Goal: Task Accomplishment & Management: Manage account settings

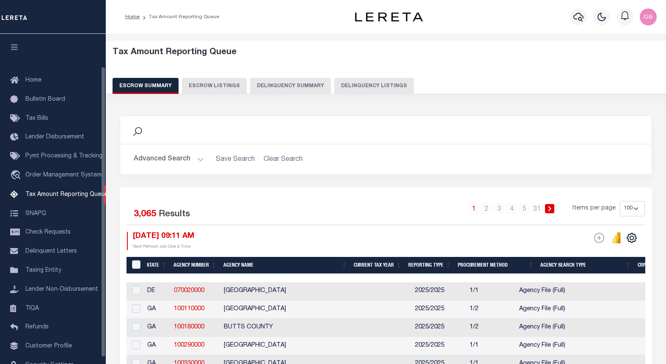
select select "100"
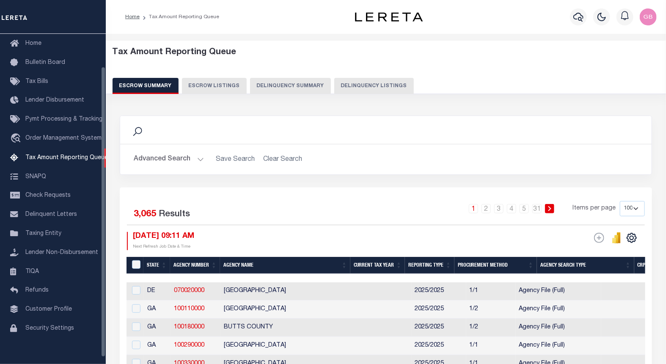
click at [358, 86] on button "Delinquency Listings" at bounding box center [374, 86] width 80 height 16
select select
select select "100"
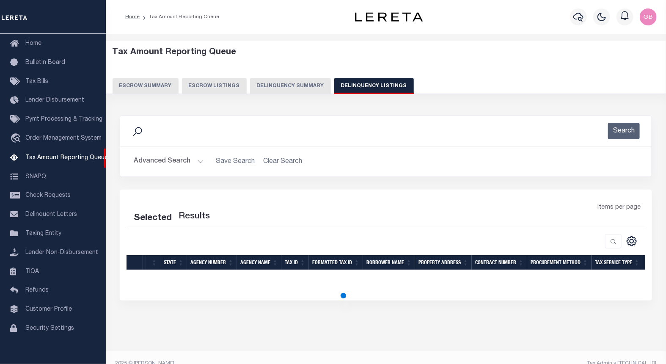
select select "100"
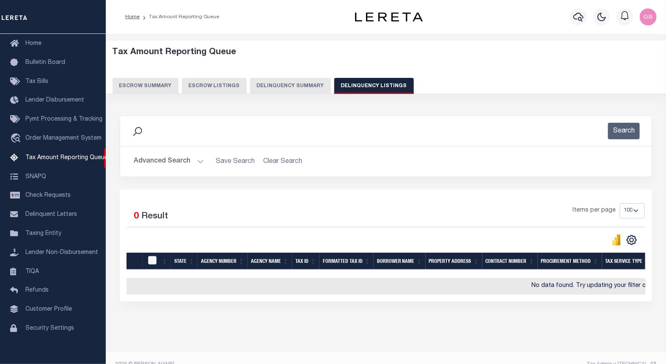
click at [201, 162] on button "Advanced Search" at bounding box center [169, 161] width 70 height 17
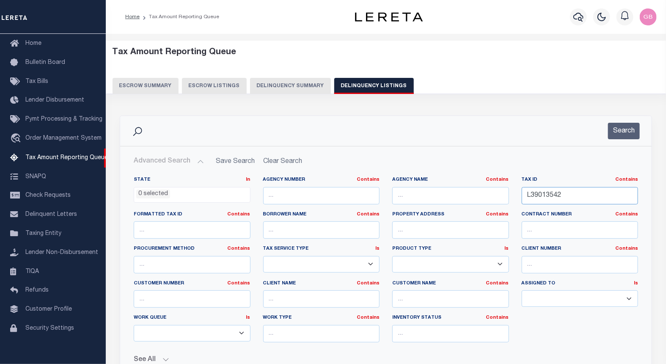
click at [534, 196] on input "L39013542" at bounding box center [580, 195] width 117 height 17
paste input "10-01-170-056-00"
type input "10-01-170-056-00"
click at [635, 129] on button "Search" at bounding box center [624, 131] width 32 height 17
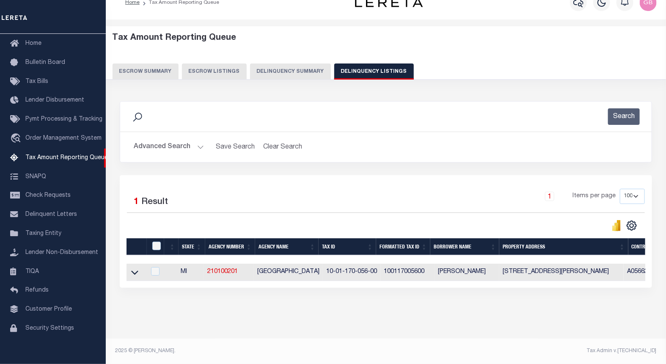
scroll to position [22, 0]
click at [138, 268] on icon at bounding box center [134, 272] width 7 height 9
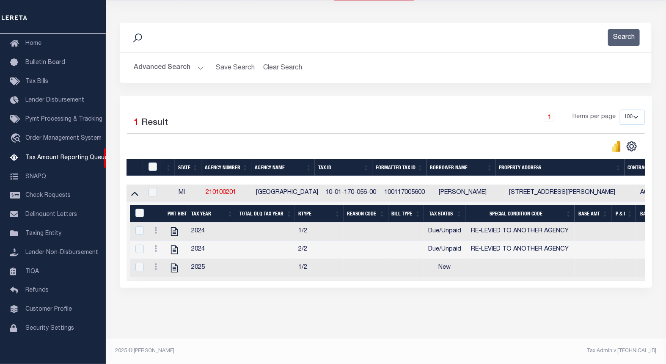
scroll to position [102, 0]
click at [157, 227] on icon at bounding box center [155, 230] width 3 height 7
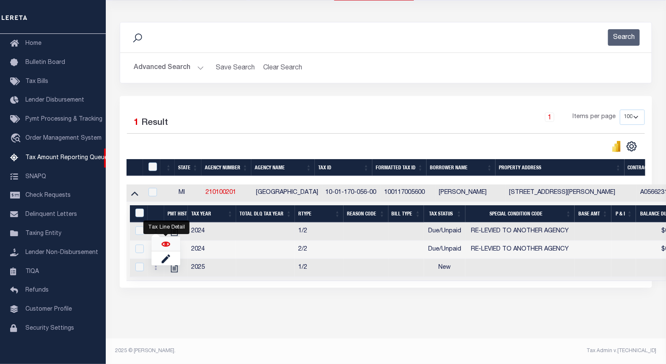
click at [165, 245] on img "" at bounding box center [166, 244] width 8 height 8
checkbox input "true"
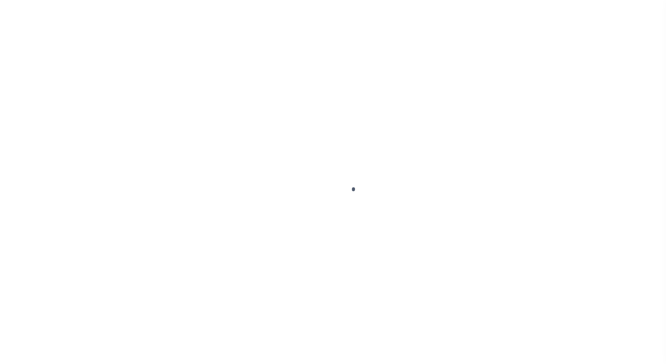
select select "DUE"
select select "31"
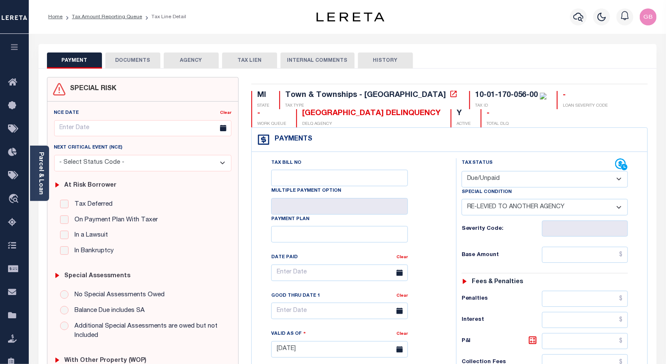
click at [505, 179] on select "- Select Status Code - Open Due/Unpaid Paid Incomplete No Tax Due Internal Refu…" at bounding box center [545, 179] width 167 height 17
select select "PYD"
click at [462, 171] on select "- Select Status Code - Open Due/Unpaid Paid Incomplete No Tax Due Internal Refu…" at bounding box center [545, 179] width 167 height 17
select select "0"
type input "[DATE]"
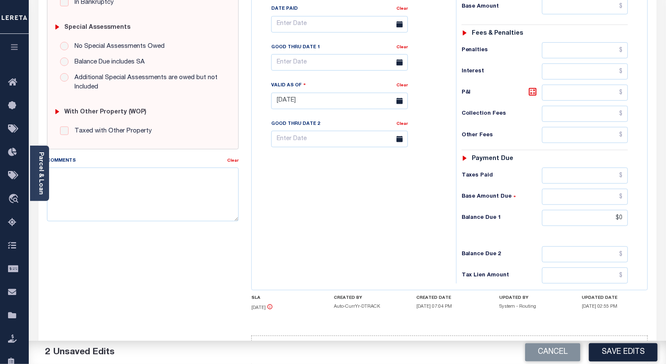
scroll to position [279, 0]
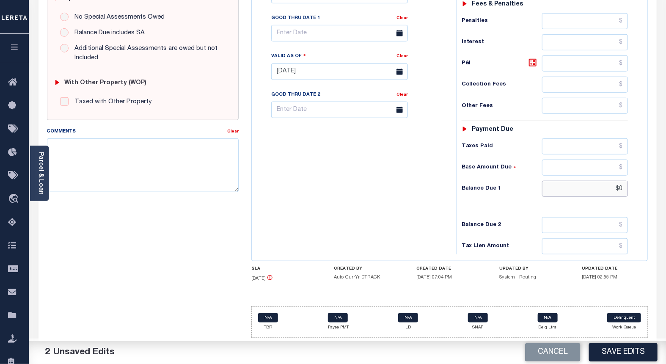
click at [622, 188] on input "$0" at bounding box center [585, 189] width 86 height 16
click at [610, 193] on input "$00.00" at bounding box center [585, 189] width 86 height 16
type input "$0.00"
click at [138, 154] on textarea "Comments" at bounding box center [143, 164] width 192 height 53
click at [138, 155] on textarea "As per TC Mandy Confirmed taxes are paid current on account." at bounding box center [143, 164] width 192 height 53
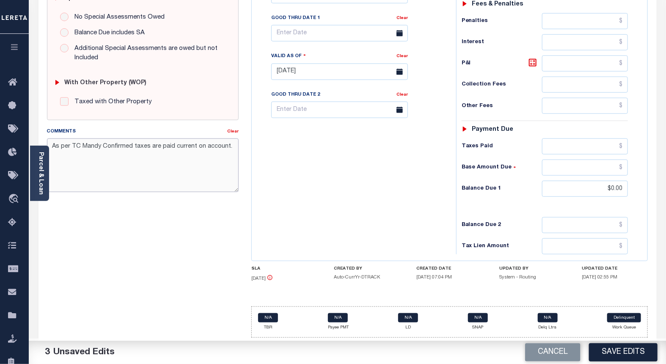
click at [138, 155] on textarea "As per TC Mandy Confirmed taxes are paid current on account." at bounding box center [143, 164] width 192 height 53
type textarea "As per TC Mandy Confirmed taxes are paid current on account."
click at [623, 351] on button "Save Edits" at bounding box center [623, 352] width 69 height 18
checkbox input "false"
type input "$0"
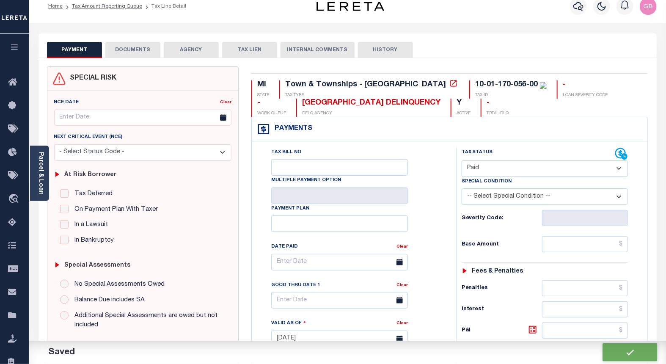
scroll to position [0, 0]
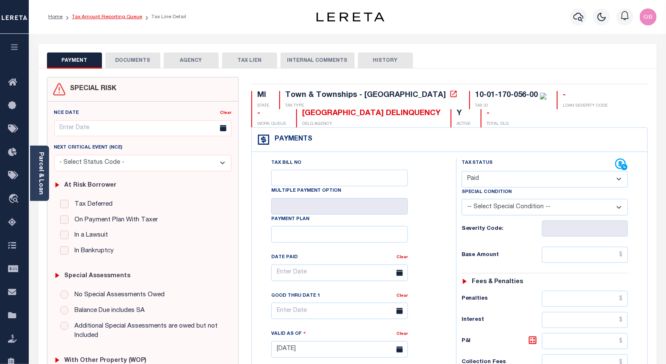
click at [104, 16] on link "Tax Amount Reporting Queue" at bounding box center [107, 16] width 70 height 5
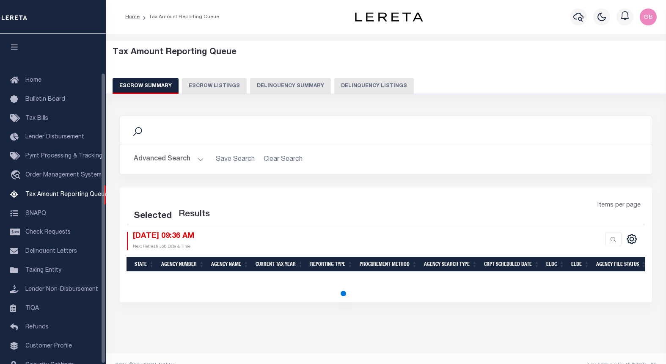
click at [363, 86] on button "Delinquency Listings" at bounding box center [374, 86] width 80 height 16
select select "100"
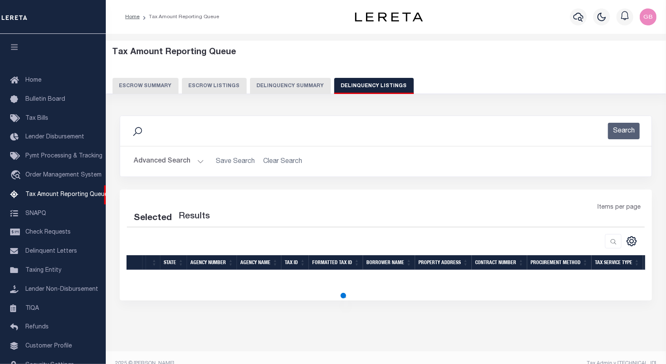
scroll to position [44, 0]
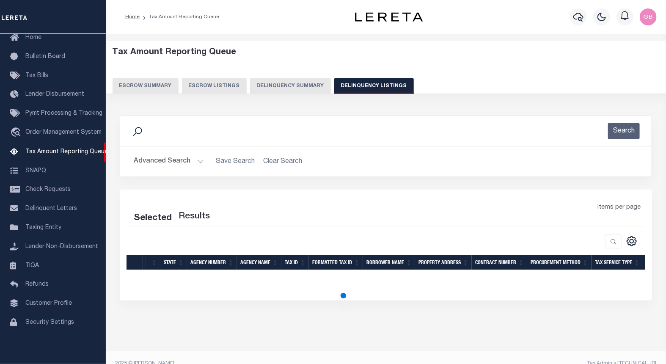
select select "100"
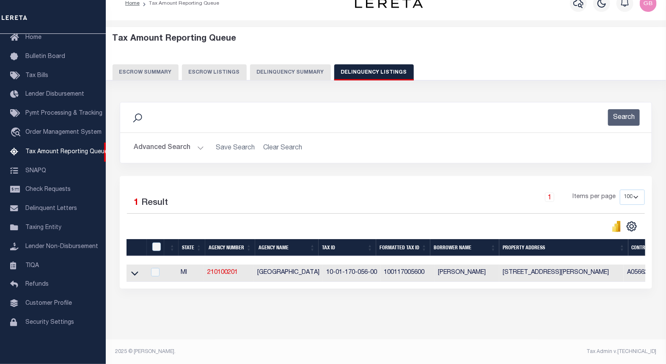
scroll to position [22, 0]
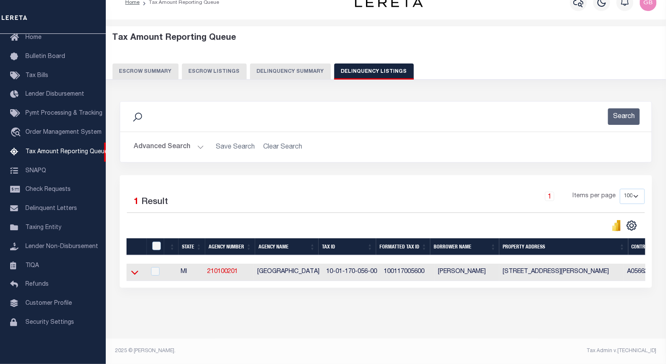
click at [134, 268] on icon at bounding box center [134, 272] width 7 height 9
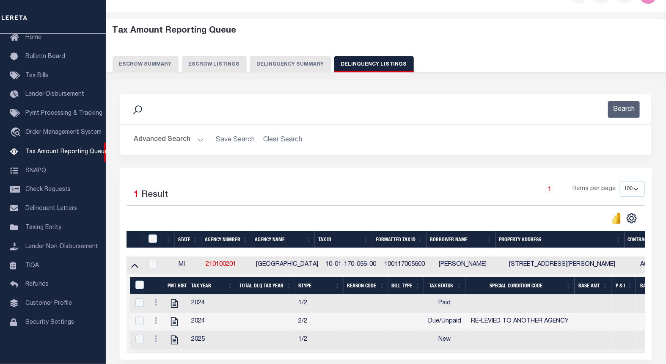
scroll to position [102, 0]
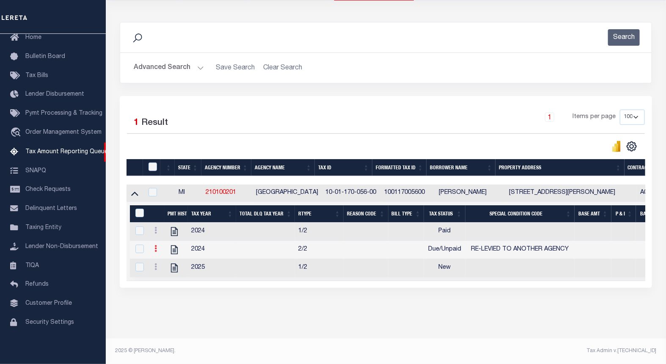
click at [157, 246] on link at bounding box center [155, 249] width 9 height 7
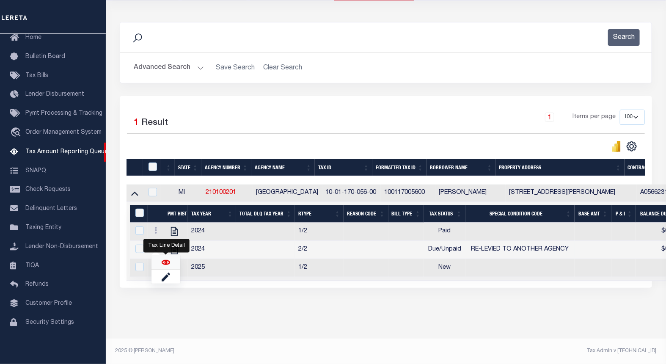
click at [163, 263] on img "" at bounding box center [166, 262] width 8 height 8
checkbox input "true"
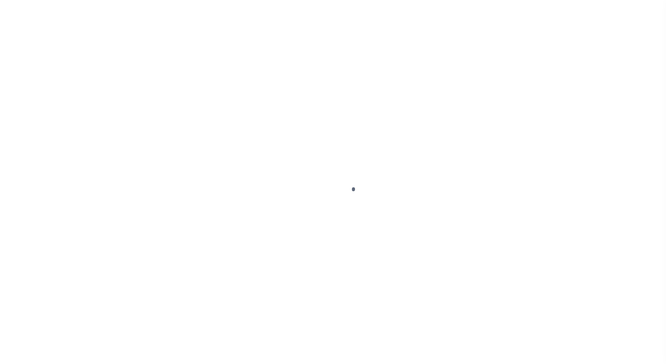
select select "DUE"
select select "31"
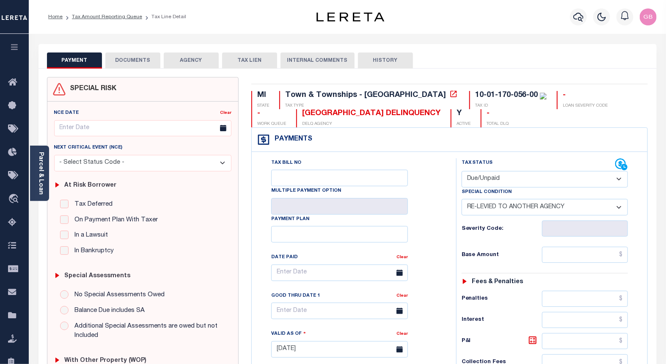
click at [492, 182] on select "- Select Status Code - Open Due/Unpaid Paid Incomplete No Tax Due Internal Refu…" at bounding box center [545, 179] width 167 height 17
select select "PYD"
click at [462, 171] on select "- Select Status Code - Open Due/Unpaid Paid Incomplete No Tax Due Internal Refu…" at bounding box center [545, 179] width 167 height 17
select select "0"
type input "[DATE]"
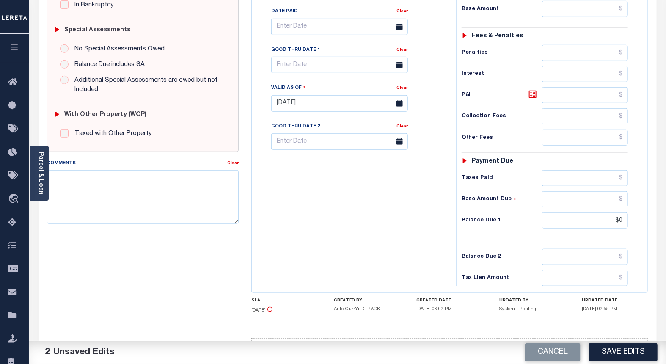
scroll to position [279, 0]
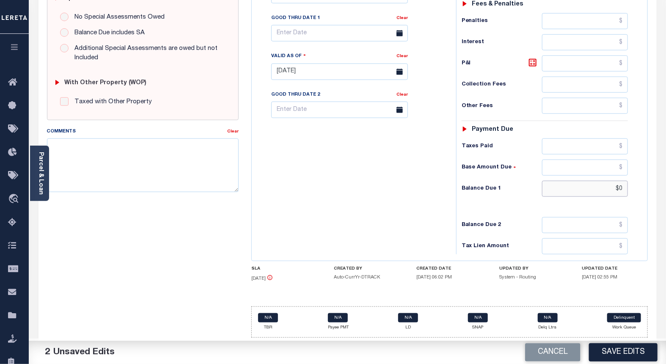
click at [624, 187] on input "$0" at bounding box center [585, 189] width 86 height 16
click at [612, 188] on input "$00.00" at bounding box center [585, 189] width 86 height 16
type input "$0.00"
click at [115, 171] on textarea "Comments" at bounding box center [143, 164] width 192 height 53
paste textarea "As per TC Mandy Confirmed taxes are paid current on account."
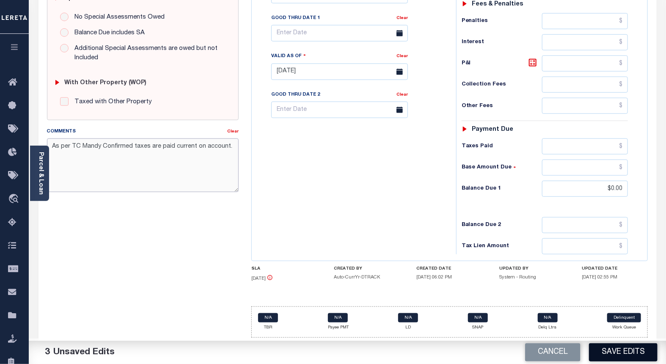
type textarea "As per TC Mandy Confirmed taxes are paid current on account."
click at [638, 353] on button "Save Edits" at bounding box center [623, 352] width 69 height 18
checkbox input "false"
type input "$0"
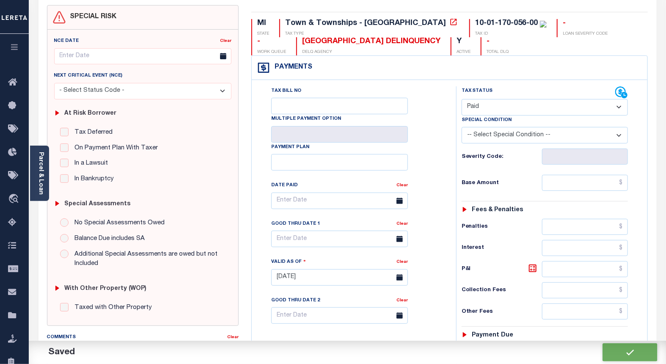
scroll to position [0, 0]
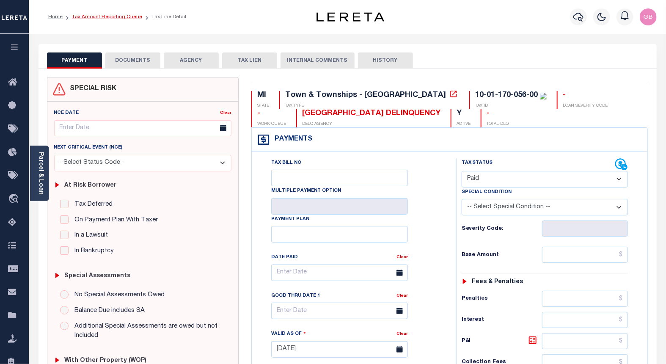
click at [121, 19] on link "Tax Amount Reporting Queue" at bounding box center [107, 16] width 70 height 5
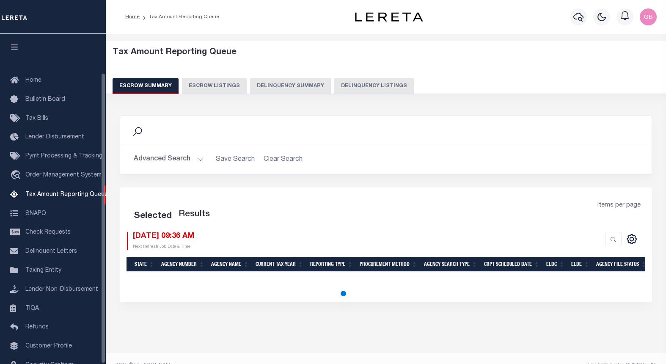
click at [367, 78] on button "Delinquency Listings" at bounding box center [374, 86] width 80 height 16
click at [368, 83] on button "Delinquency Listings" at bounding box center [374, 86] width 80 height 16
select select "100"
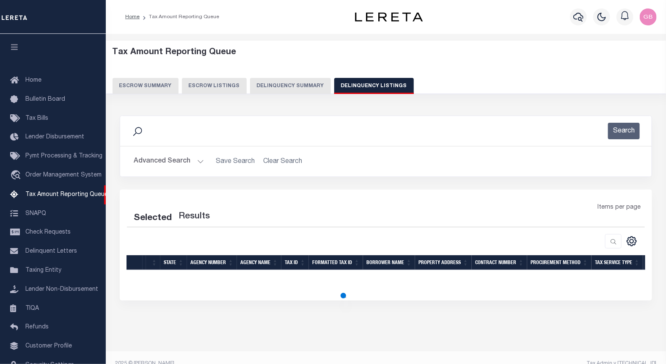
scroll to position [44, 0]
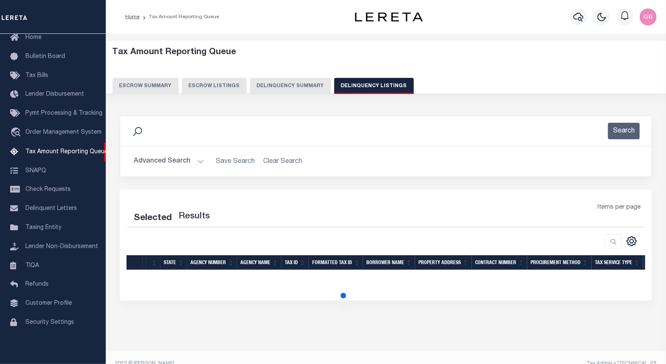
select select "100"
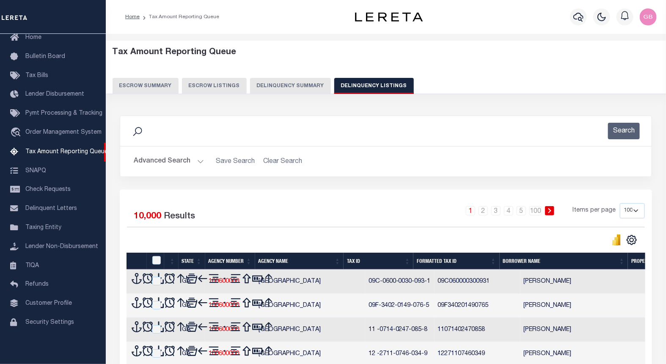
click at [198, 162] on button "Advanced Search" at bounding box center [169, 161] width 70 height 17
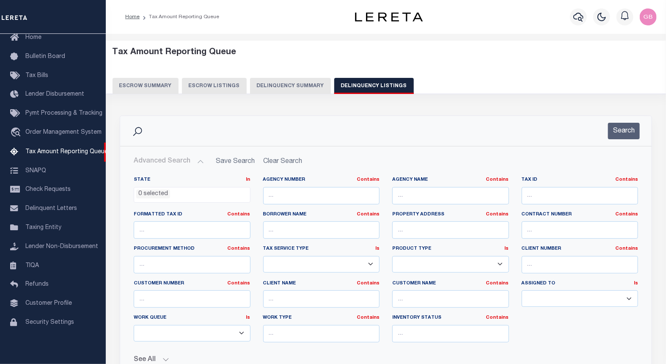
click at [198, 162] on button "Advanced Search" at bounding box center [169, 161] width 70 height 17
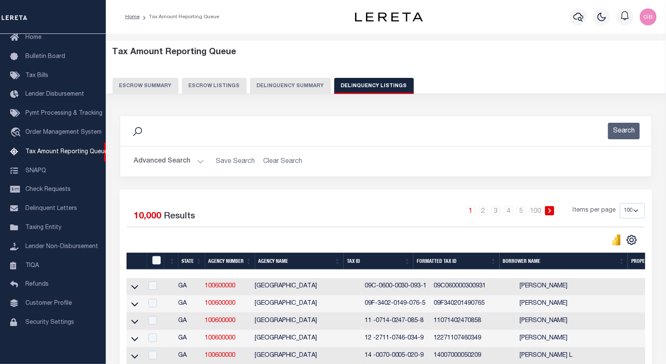
click at [199, 161] on button "Advanced Search" at bounding box center [169, 161] width 70 height 17
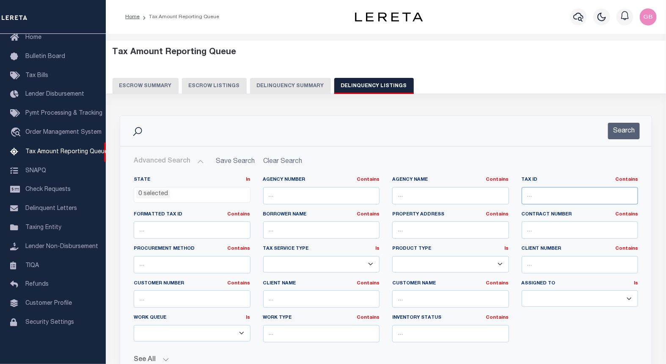
click at [556, 195] on input "text" at bounding box center [580, 195] width 117 height 17
paste input "10-01-170-056-00"
type input "10-01-170-056-00"
click at [612, 129] on button "Search" at bounding box center [624, 131] width 32 height 17
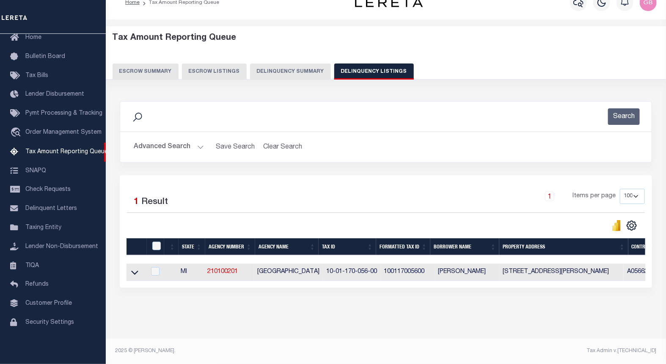
scroll to position [22, 0]
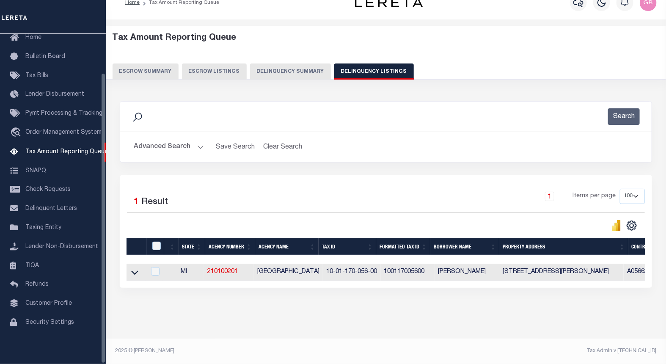
click at [134, 268] on icon at bounding box center [134, 272] width 7 height 9
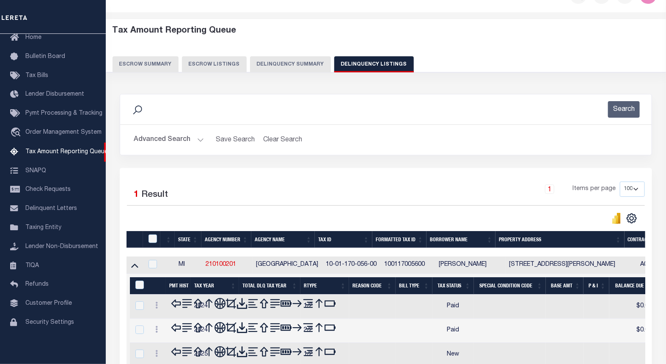
scroll to position [102, 0]
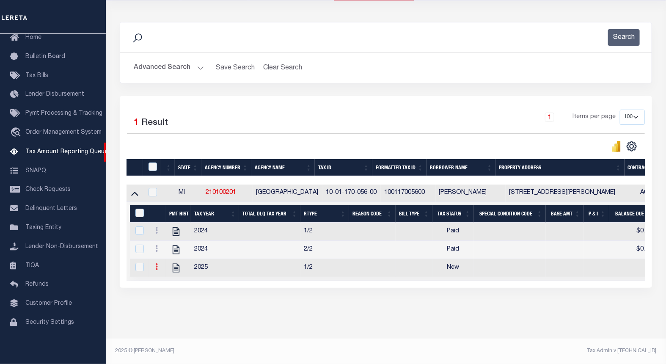
click at [158, 264] on link at bounding box center [156, 267] width 9 height 7
click at [164, 273] on link at bounding box center [166, 280] width 29 height 14
checkbox input "true"
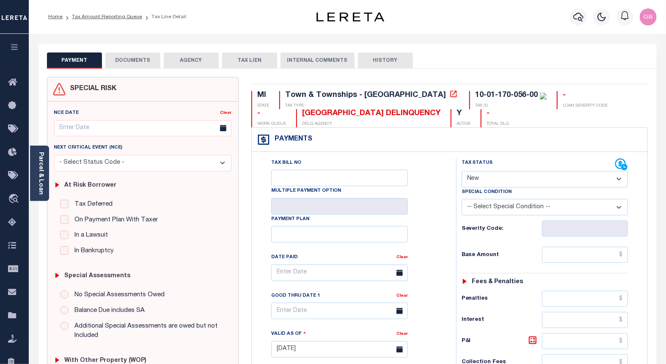
click at [486, 179] on select "- Select Status Code - Open Due/Unpaid Paid Incomplete No Tax Due Internal Refu…" at bounding box center [545, 179] width 167 height 17
select select "PYD"
click at [462, 171] on select "- Select Status Code - Open Due/Unpaid Paid Incomplete No Tax Due Internal Refu…" at bounding box center [545, 179] width 167 height 17
type input "[DATE]"
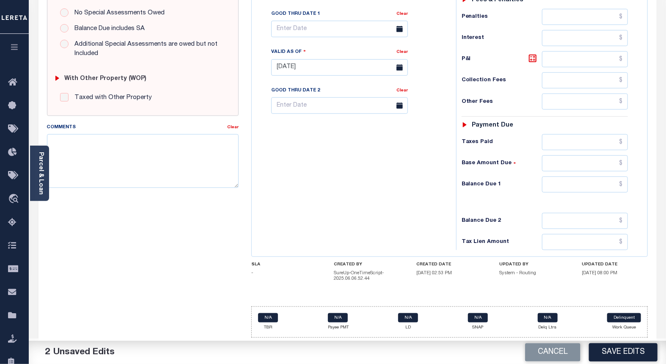
scroll to position [284, 0]
click at [619, 183] on input "text" at bounding box center [585, 184] width 86 height 16
click at [622, 185] on input "text" at bounding box center [585, 184] width 86 height 16
type input "$0.00"
click at [69, 164] on textarea "Comments" at bounding box center [143, 160] width 192 height 53
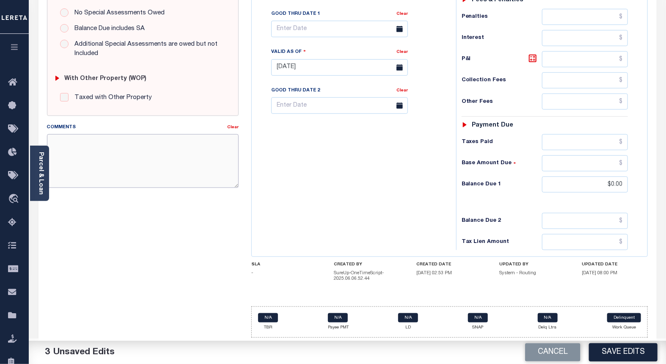
paste textarea "As per TC Mandy Confirmed taxes are paid current on account."
type textarea "As per TC Mandy Confirmed taxes are paid current on account."
click at [626, 352] on button "Save Edits" at bounding box center [623, 352] width 69 height 18
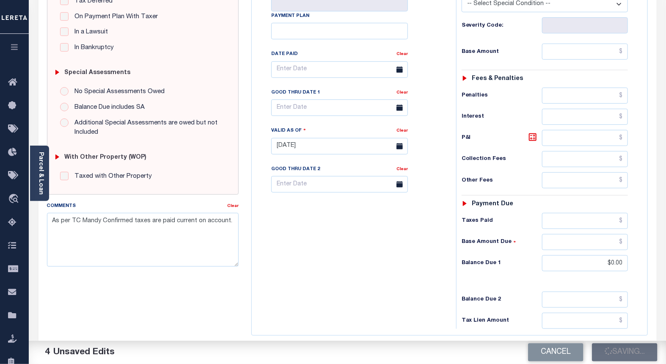
checkbox input "false"
type input "$0"
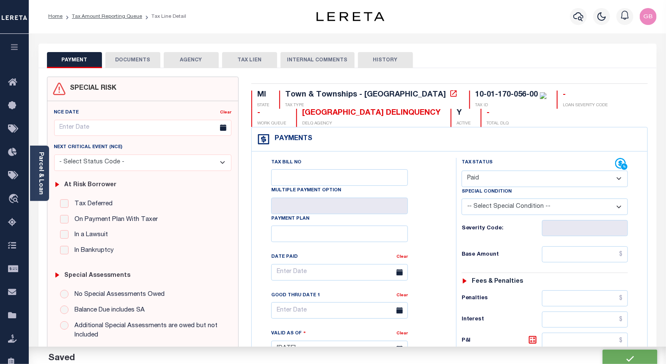
scroll to position [0, 0]
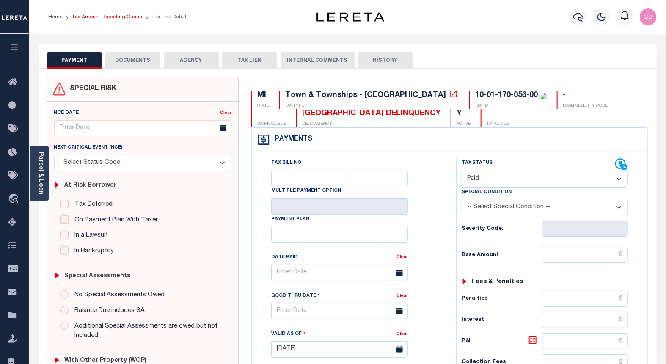
click at [101, 16] on link "Tax Amount Reporting Queue" at bounding box center [107, 16] width 70 height 5
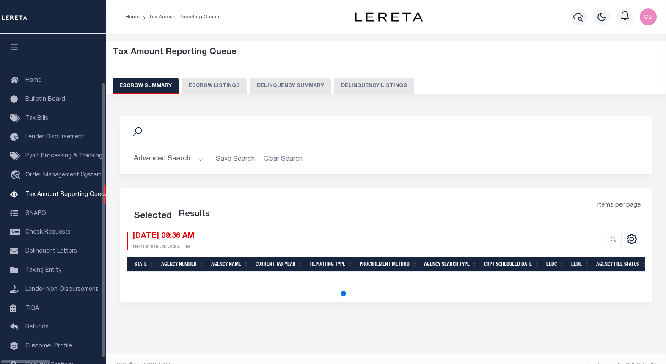
click at [352, 87] on button "Delinquency Listings" at bounding box center [374, 86] width 80 height 16
select select "100"
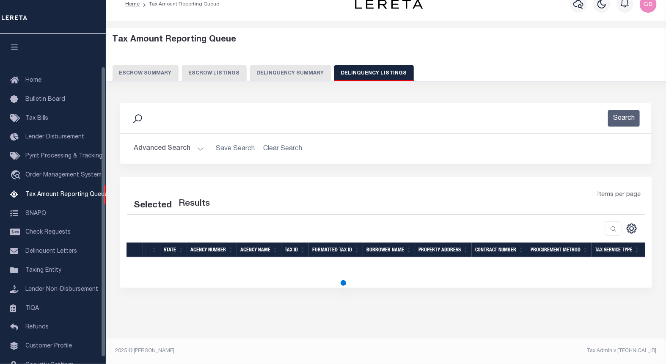
scroll to position [37, 0]
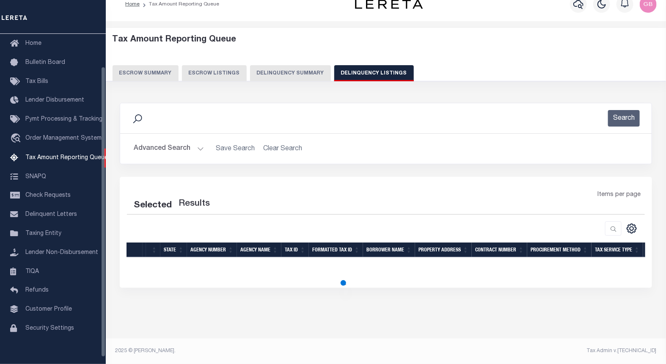
select select "100"
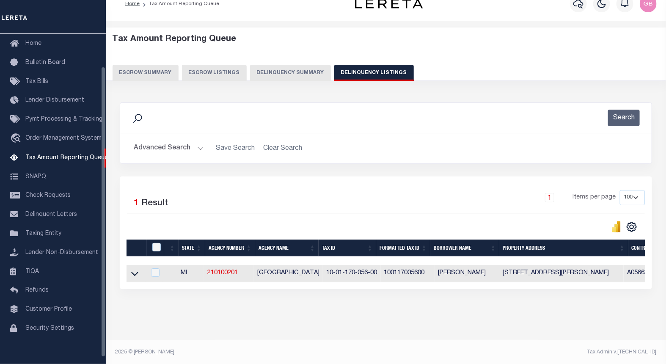
scroll to position [13, 0]
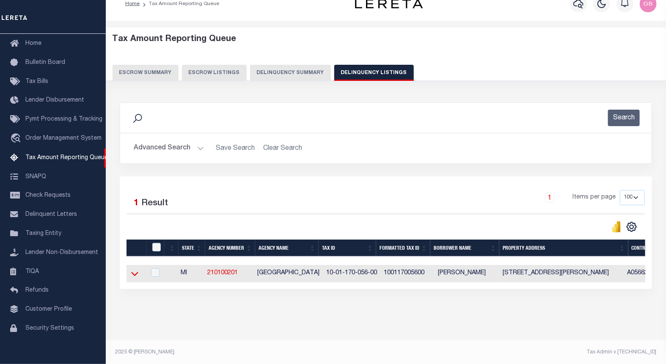
click at [134, 274] on icon at bounding box center [134, 273] width 7 height 9
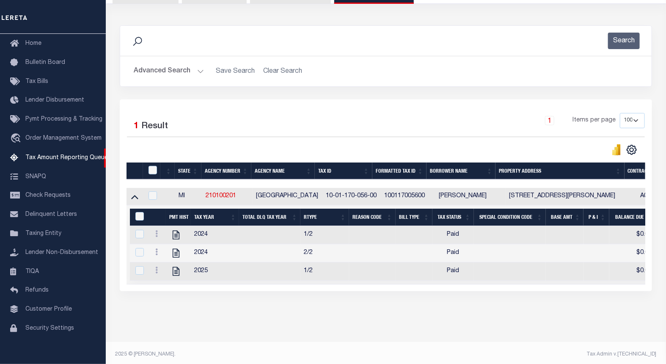
scroll to position [102, 0]
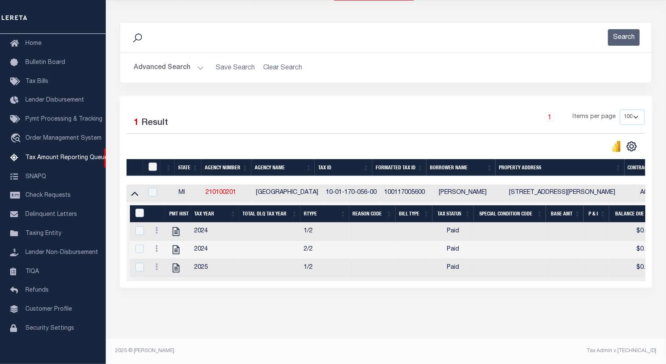
click at [151, 162] on input "checkbox" at bounding box center [153, 166] width 8 height 8
checkbox input "true"
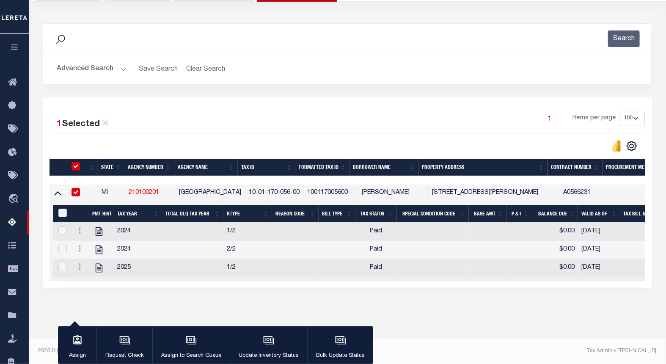
scroll to position [100, 0]
click at [61, 209] on input "&nbsp;" at bounding box center [62, 213] width 8 height 8
checkbox input "true"
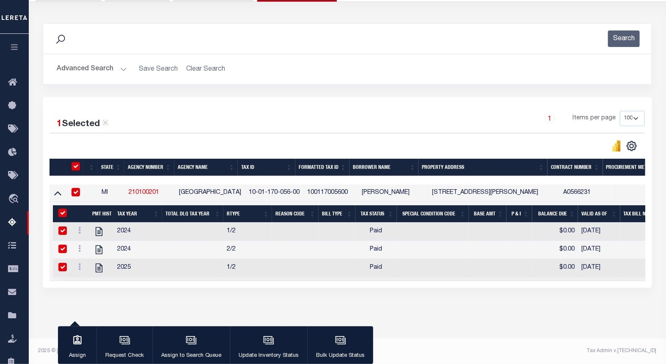
checkbox input "true"
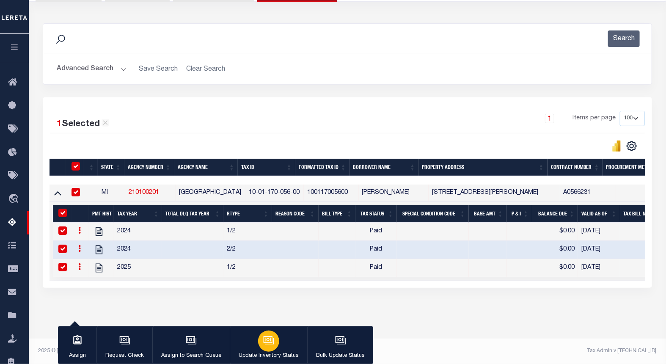
click at [272, 333] on div "button" at bounding box center [268, 340] width 21 height 21
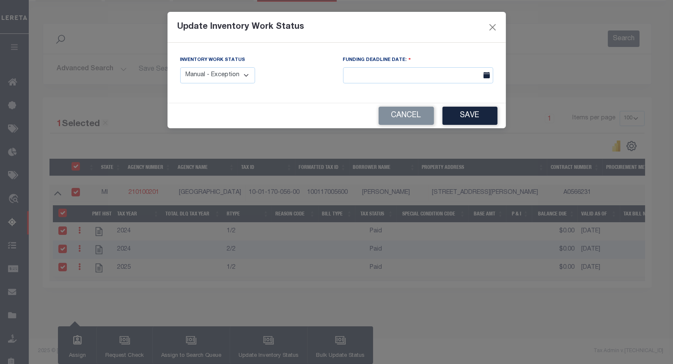
click at [225, 80] on select "Manual - Exception Pended - Awaiting Search Late Add Exception Completed" at bounding box center [217, 75] width 75 height 17
select select "4"
click at [180, 67] on select "Manual - Exception Pended - Awaiting Search Late Add Exception Completed" at bounding box center [217, 75] width 75 height 17
click at [462, 117] on button "Save" at bounding box center [470, 116] width 55 height 18
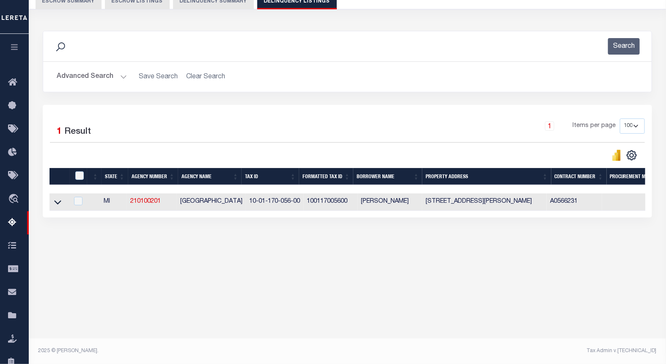
scroll to position [85, 0]
click at [118, 77] on button "Advanced Search" at bounding box center [92, 77] width 70 height 17
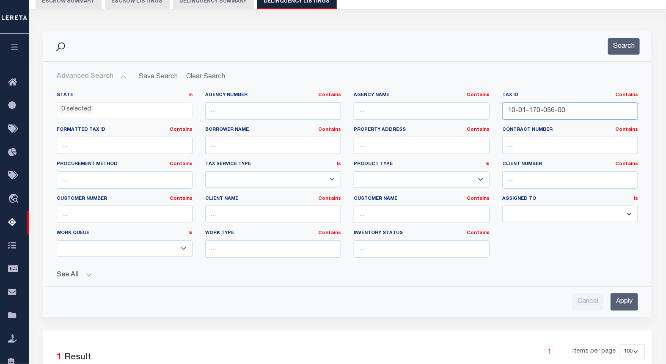
click at [545, 113] on input "10-01-170-056-00" at bounding box center [570, 110] width 136 height 17
paste input "093-437-000-075"
type input "093-437-000-075-00"
click at [636, 44] on button "Search" at bounding box center [624, 46] width 32 height 17
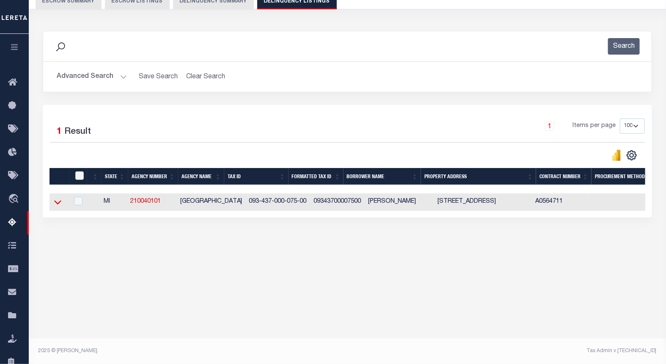
click at [58, 202] on icon at bounding box center [57, 202] width 7 height 9
